Goal: Task Accomplishment & Management: Manage account settings

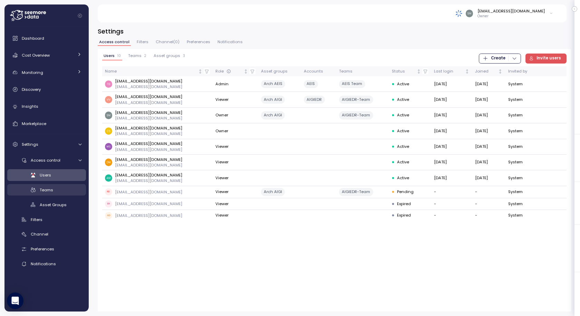
click at [44, 188] on span "Teams" at bounding box center [46, 190] width 13 height 6
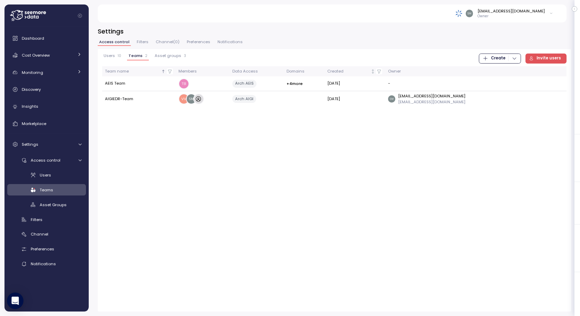
click at [134, 56] on span "Teams" at bounding box center [136, 56] width 14 height 4
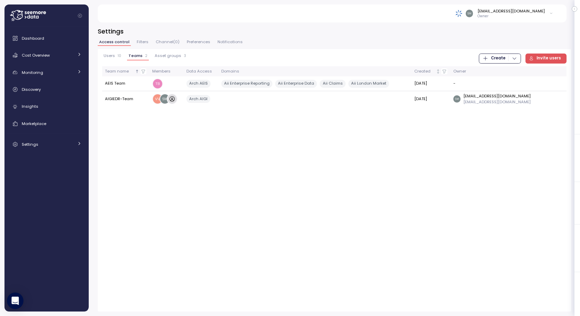
click at [512, 58] on div "button" at bounding box center [512, 59] width 9 height 6
click at [504, 72] on div "Team" at bounding box center [506, 72] width 25 height 6
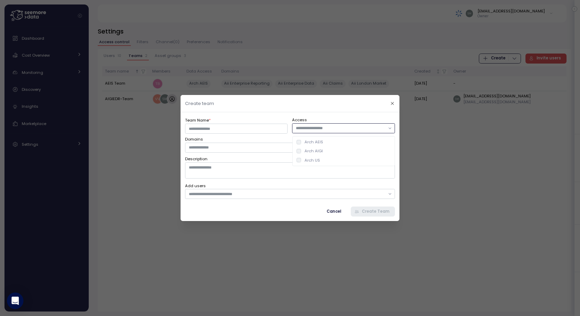
click at [330, 125] on div at bounding box center [344, 128] width 103 height 10
click at [254, 130] on input "Team Name *" at bounding box center [236, 129] width 103 height 10
click at [345, 211] on button "Cancel" at bounding box center [333, 212] width 25 height 10
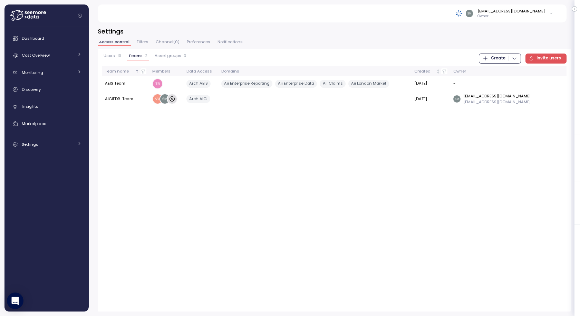
click at [516, 58] on icon "button" at bounding box center [515, 59] width 4 height 2
click at [504, 73] on div "Team" at bounding box center [506, 72] width 25 height 6
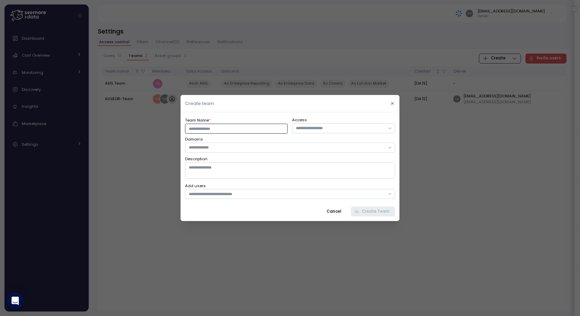
click at [225, 129] on input "Team Name *" at bounding box center [236, 129] width 103 height 10
type input "**********"
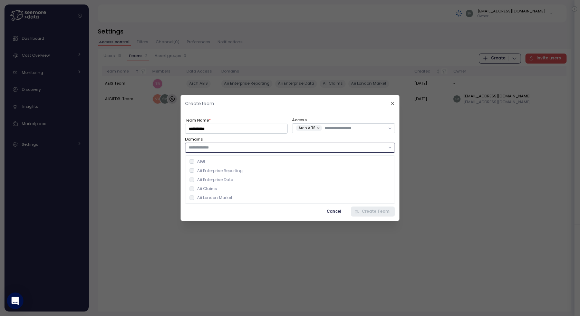
click at [220, 147] on input "text" at bounding box center [287, 147] width 196 height 6
click at [294, 137] on label "Domains" at bounding box center [290, 139] width 210 height 6
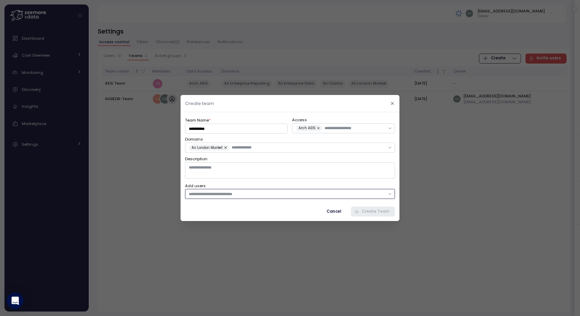
click at [236, 189] on div at bounding box center [290, 194] width 210 height 10
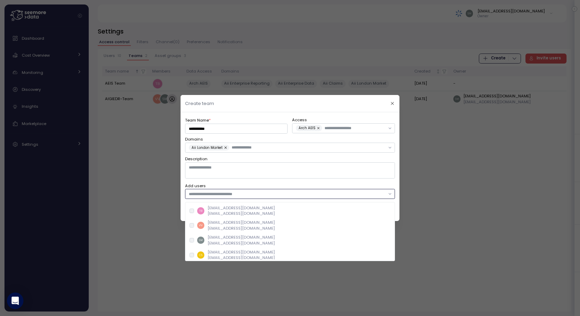
click at [250, 207] on p "[EMAIL_ADDRESS][DOMAIN_NAME]" at bounding box center [241, 208] width 67 height 6
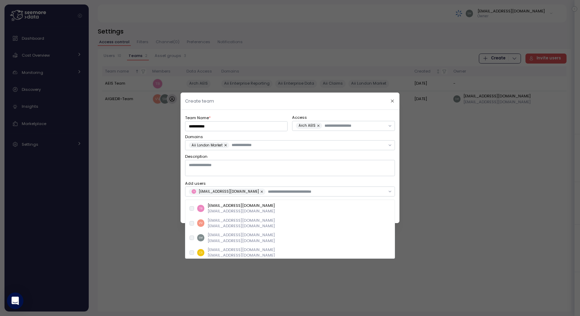
click at [439, 199] on div at bounding box center [290, 158] width 580 height 316
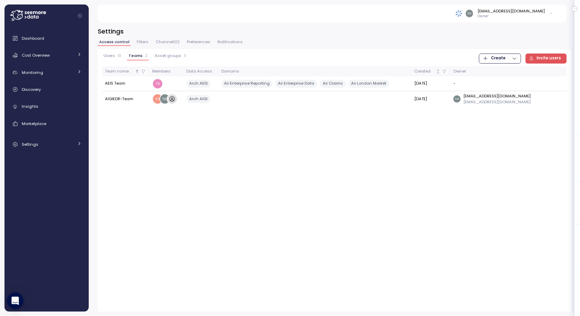
click at [500, 59] on span "Create" at bounding box center [498, 58] width 15 height 9
click at [496, 73] on div "Team" at bounding box center [506, 72] width 25 height 6
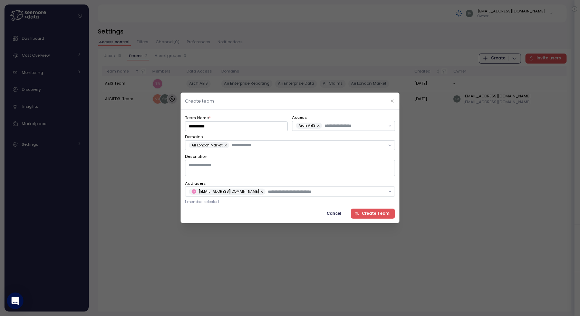
click at [377, 212] on span "Create Team" at bounding box center [376, 213] width 28 height 9
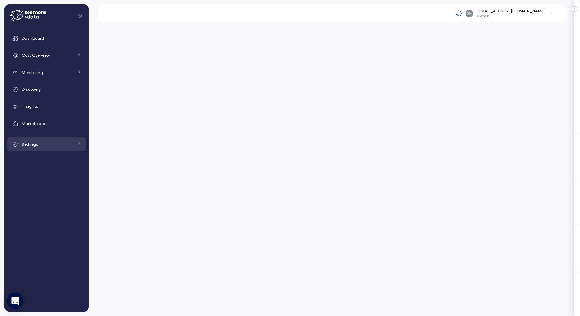
click at [29, 145] on span "Settings" at bounding box center [30, 145] width 17 height 6
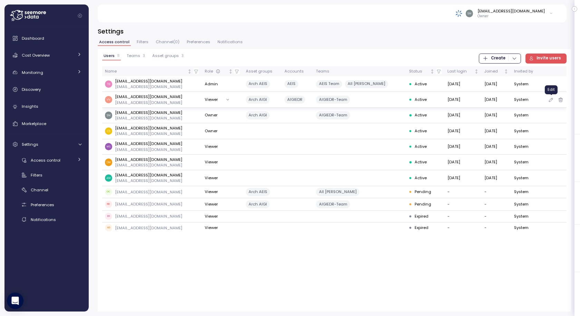
click at [552, 98] on icon "button" at bounding box center [552, 100] width 6 height 8
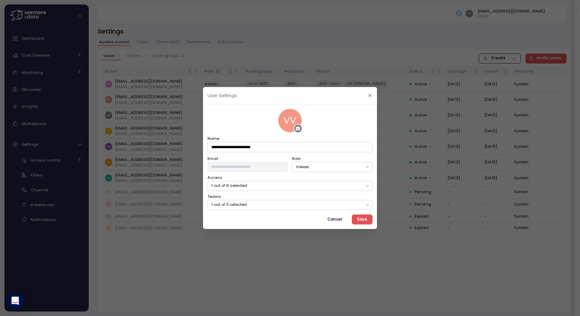
click at [313, 160] on div "Role Viewer" at bounding box center [333, 163] width 80 height 17
click at [313, 167] on button "Viewer" at bounding box center [333, 167] width 80 height 10
click at [364, 218] on span "Save" at bounding box center [362, 219] width 10 height 9
